Goal: Check status

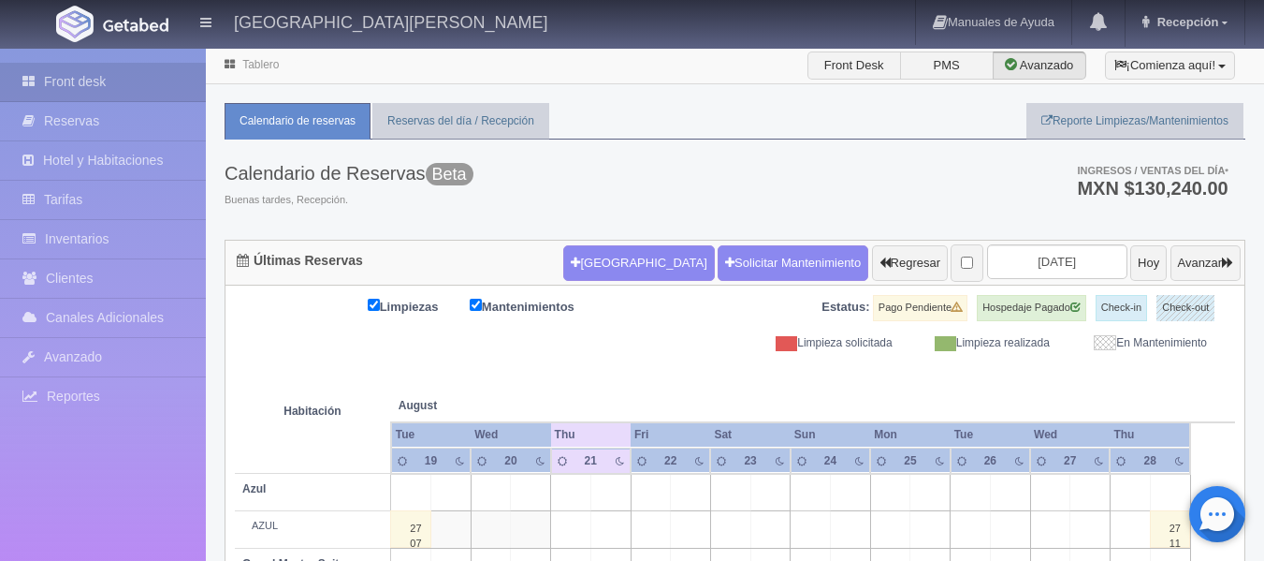
scroll to position [973, 0]
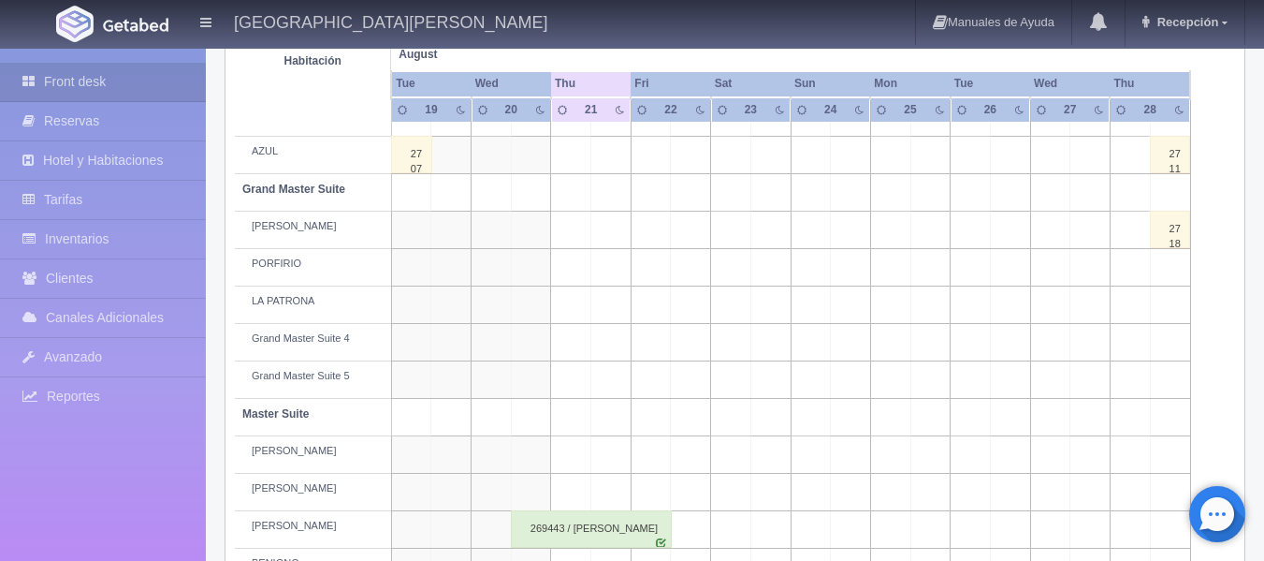
scroll to position [412, 0]
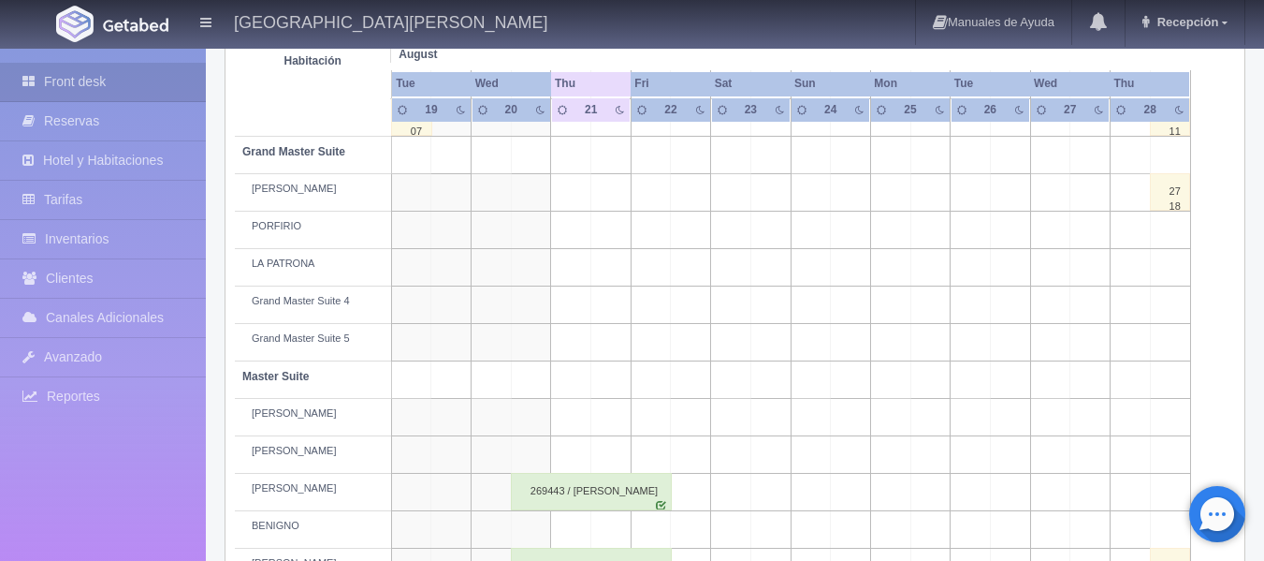
click at [577, 490] on div "269443 / [PERSON_NAME]" at bounding box center [591, 491] width 161 height 37
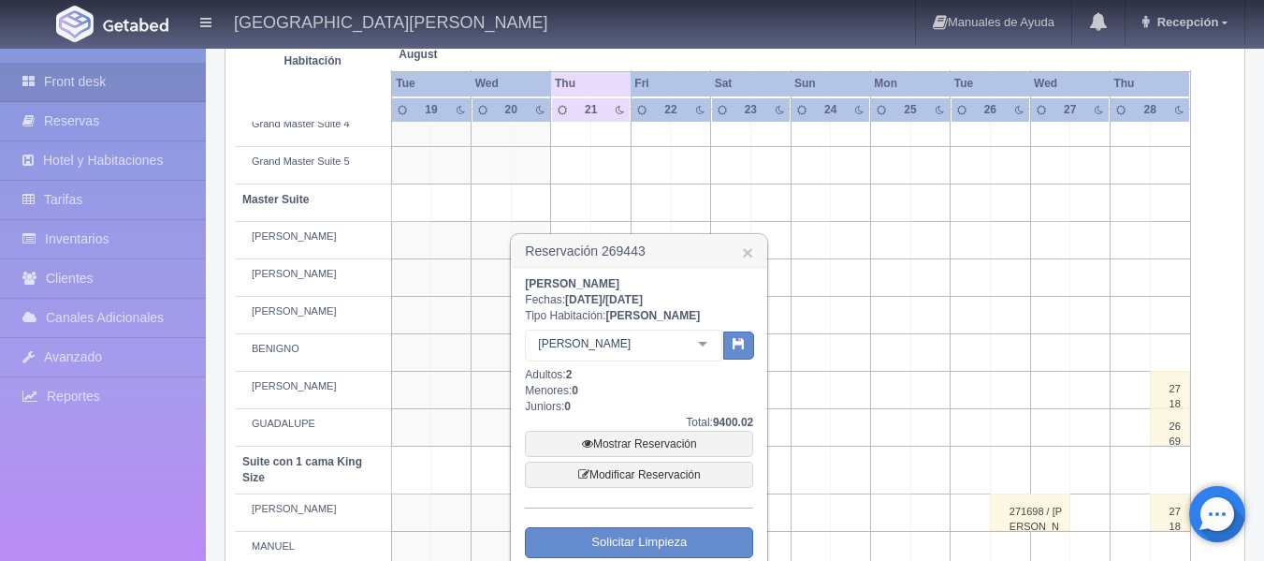
scroll to position [599, 0]
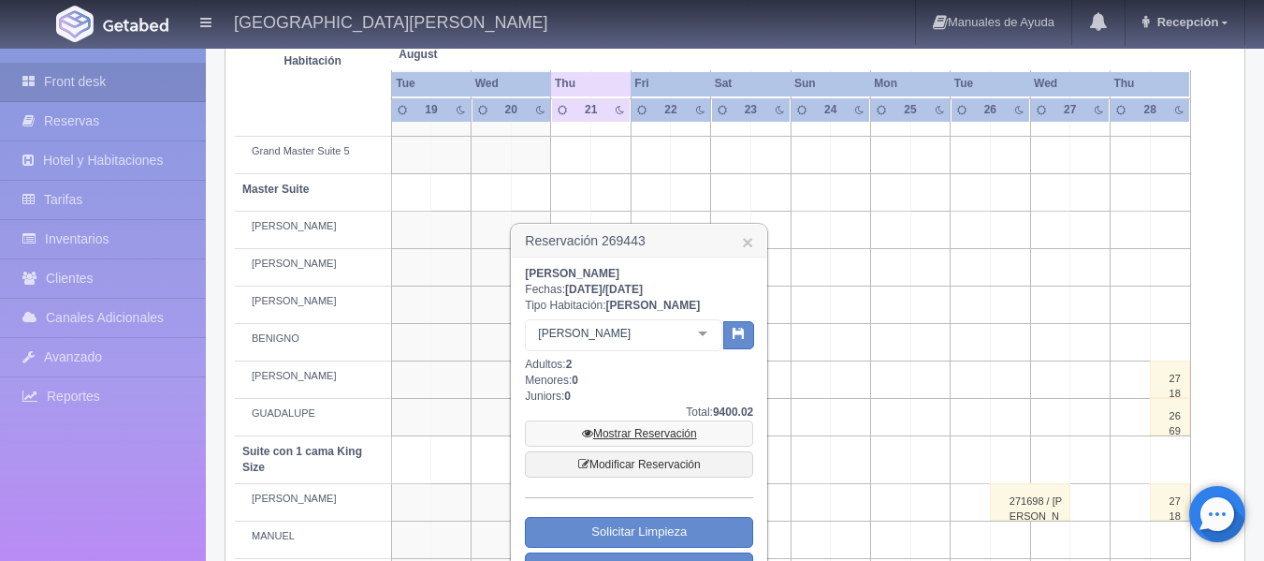
click at [693, 432] on link "Mostrar Reservación" at bounding box center [639, 433] width 228 height 26
click at [672, 438] on link "Mostrar Reservación" at bounding box center [639, 433] width 228 height 26
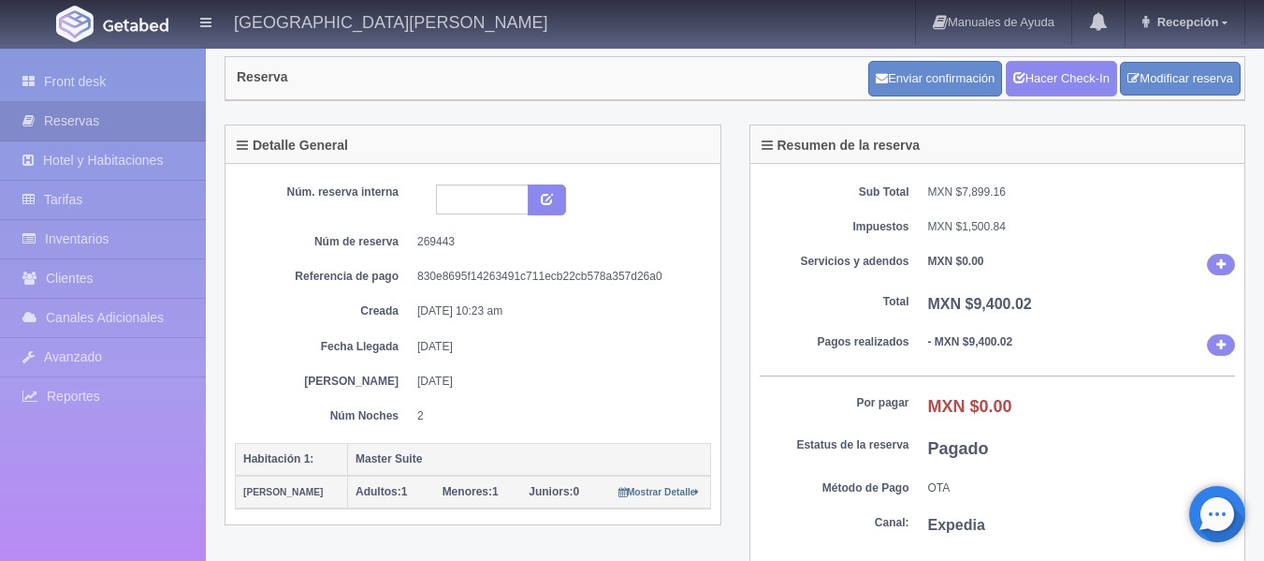
scroll to position [75, 0]
